Goal: Find specific page/section: Find specific page/section

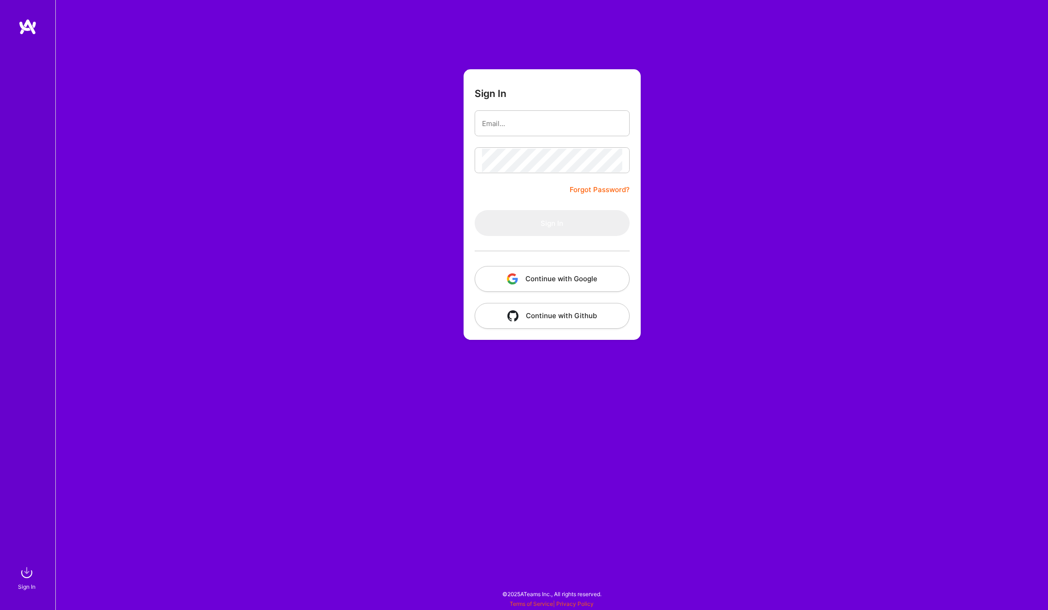
click at [576, 122] on input "email" at bounding box center [552, 124] width 140 height 24
click at [0, 605] on nordpass-autofill-portal at bounding box center [0, 605] width 0 height 0
type input "[EMAIL_ADDRESS][DOMAIN_NAME]"
click at [559, 230] on button "Sign In" at bounding box center [552, 223] width 155 height 26
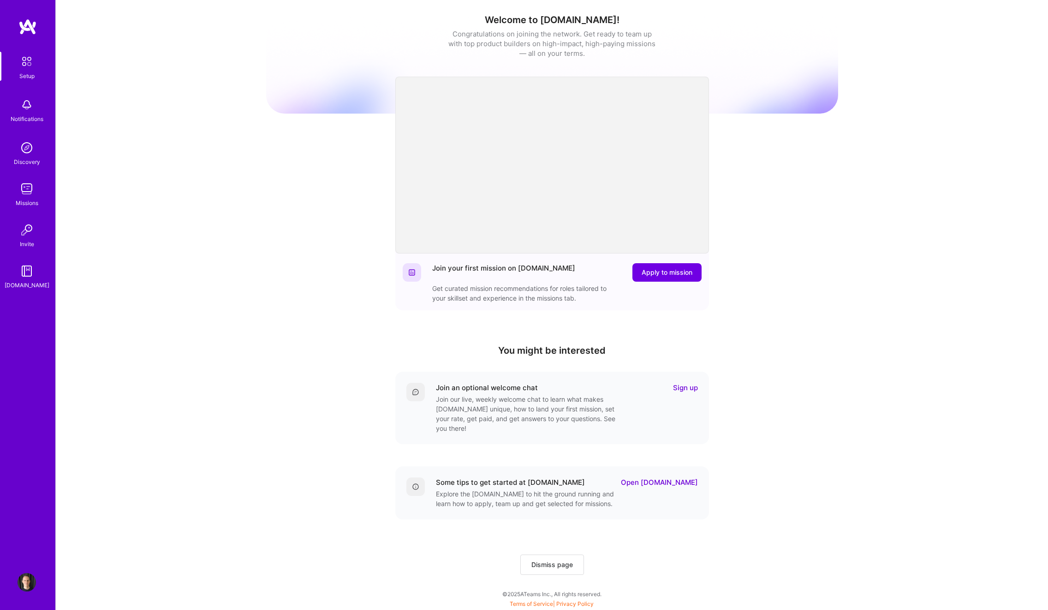
click at [40, 114] on div "Notifications" at bounding box center [27, 119] width 33 height 10
click at [40, 114] on div "Setup Notifications Discovery Missions Invite [DOMAIN_NAME]" at bounding box center [27, 171] width 55 height 238
click at [24, 194] on img at bounding box center [27, 189] width 18 height 18
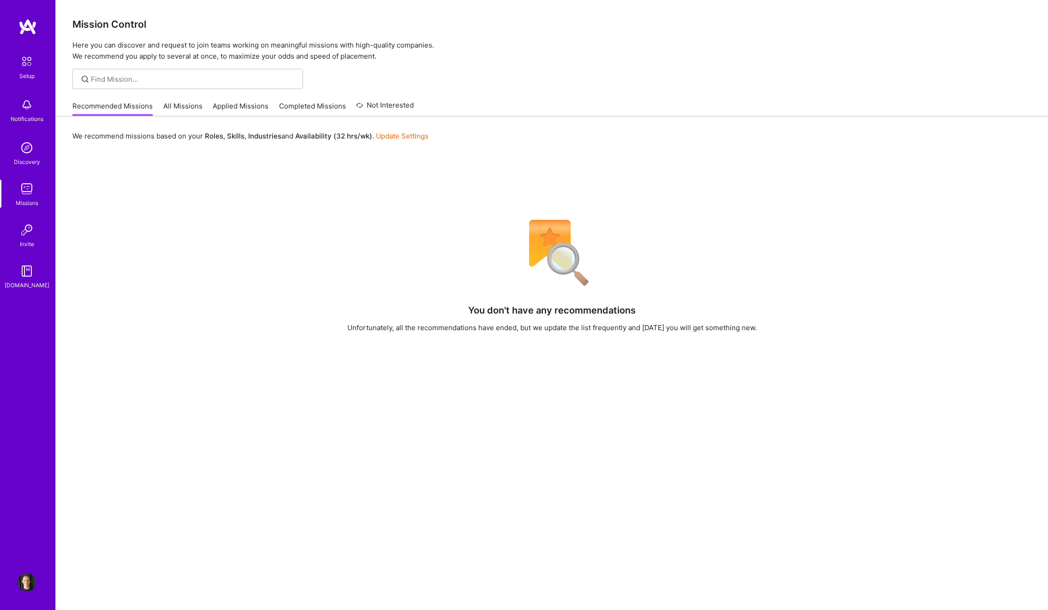
click at [254, 108] on link "Applied Missions" at bounding box center [241, 108] width 56 height 15
